Goal: Check status: Check status

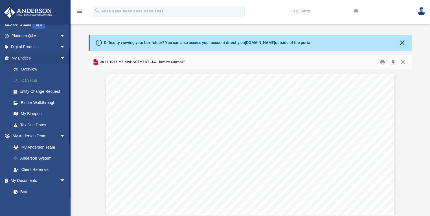
scroll to position [45, 0]
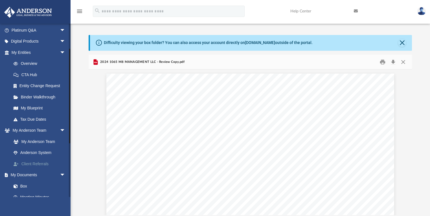
click at [32, 163] on link "Client Referrals" at bounding box center [41, 163] width 66 height 11
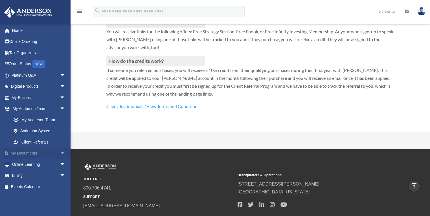
scroll to position [178, 0]
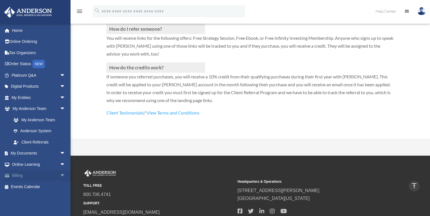
click at [60, 173] on span "arrow_drop_down" at bounding box center [65, 176] width 11 height 12
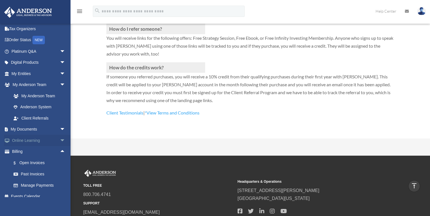
scroll to position [30, 0]
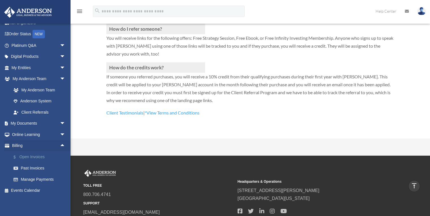
click at [32, 157] on link "$ Open Invoices" at bounding box center [41, 157] width 66 height 12
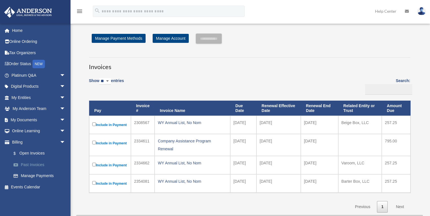
click at [29, 165] on link "Past Invoices" at bounding box center [41, 164] width 66 height 11
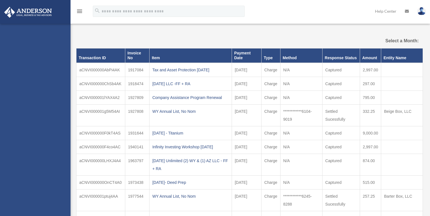
select select
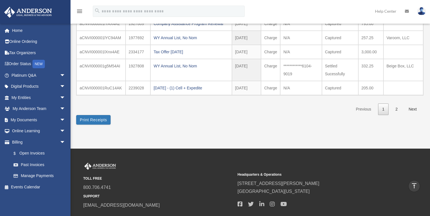
scroll to position [168, 0]
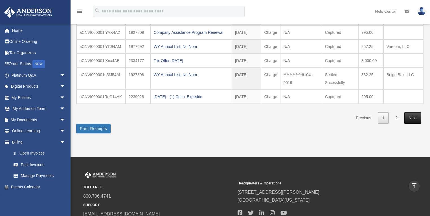
click at [415, 115] on link "Next" at bounding box center [412, 118] width 17 height 12
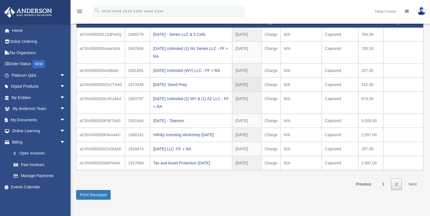
scroll to position [135, 0]
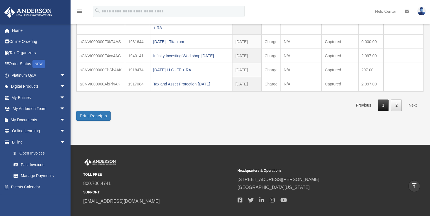
click at [384, 103] on link "1" at bounding box center [383, 106] width 11 height 12
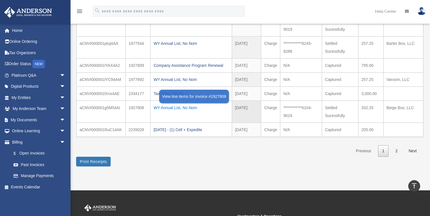
click at [173, 106] on div "WY Annual List, No Nom" at bounding box center [190, 108] width 75 height 8
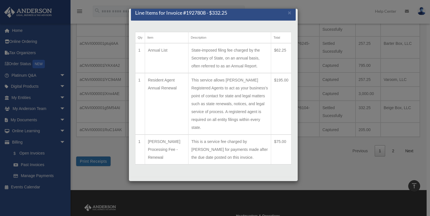
scroll to position [13, 0]
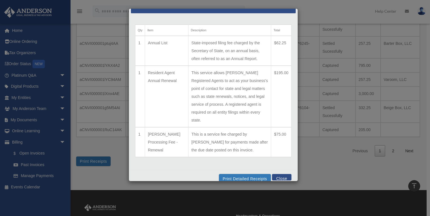
click at [276, 174] on button "Close" at bounding box center [281, 177] width 19 height 6
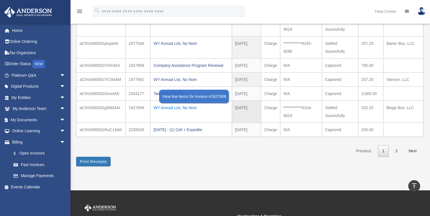
click at [194, 105] on div "WY Annual List, No Nom" at bounding box center [190, 108] width 75 height 8
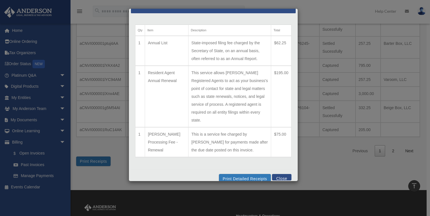
click at [278, 174] on button "Close" at bounding box center [281, 177] width 19 height 6
